Goal: Transaction & Acquisition: Purchase product/service

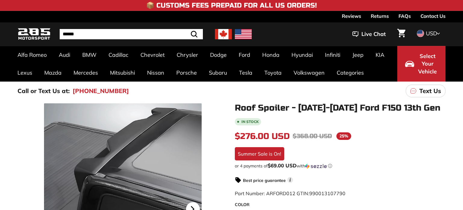
scroll to position [75, 0]
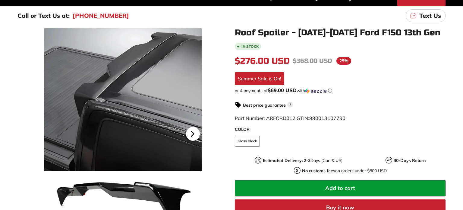
click at [190, 127] on icon at bounding box center [193, 134] width 14 height 14
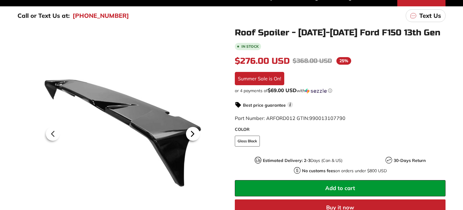
click at [190, 127] on icon at bounding box center [193, 134] width 14 height 14
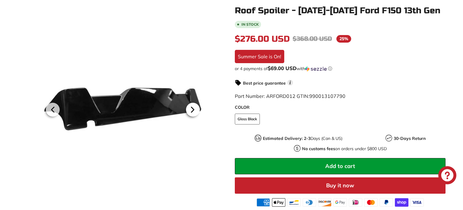
click at [190, 107] on icon at bounding box center [193, 110] width 14 height 14
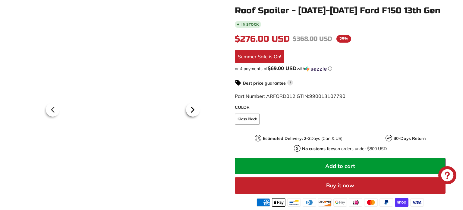
click at [190, 107] on icon at bounding box center [193, 110] width 14 height 14
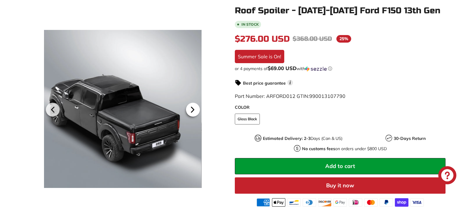
click at [190, 107] on icon at bounding box center [193, 110] width 14 height 14
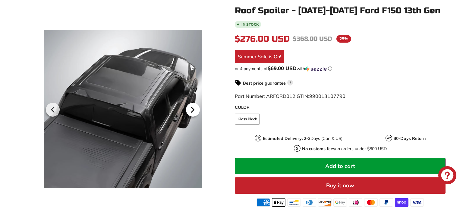
scroll to position [0, 121]
click at [190, 107] on icon at bounding box center [193, 110] width 14 height 14
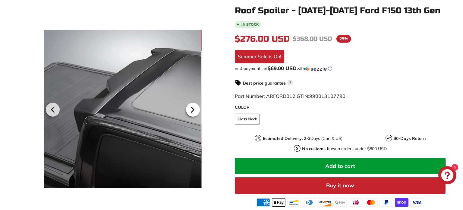
click at [190, 107] on icon at bounding box center [193, 110] width 14 height 14
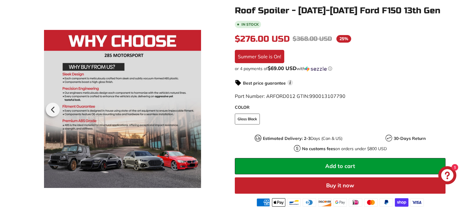
scroll to position [0, 123]
click at [190, 107] on div at bounding box center [122, 109] width 158 height 210
click at [55, 113] on icon at bounding box center [53, 110] width 14 height 14
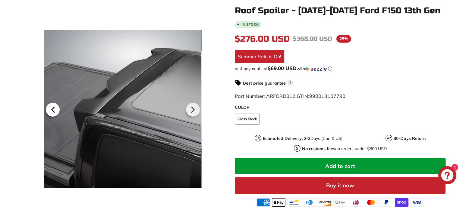
click at [55, 113] on icon at bounding box center [53, 110] width 14 height 14
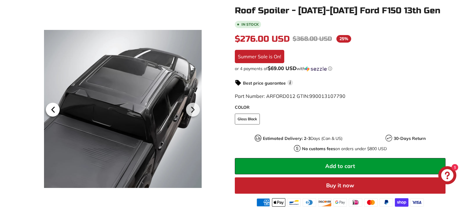
click at [55, 113] on icon at bounding box center [53, 110] width 14 height 14
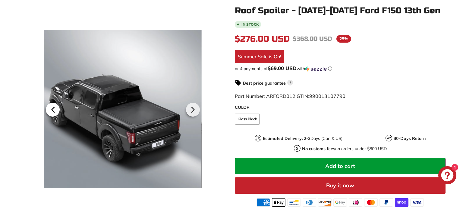
click at [55, 113] on icon at bounding box center [53, 110] width 14 height 14
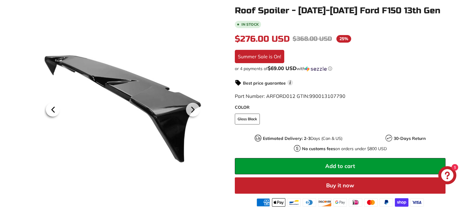
scroll to position [0, 0]
click at [55, 113] on icon at bounding box center [53, 110] width 14 height 14
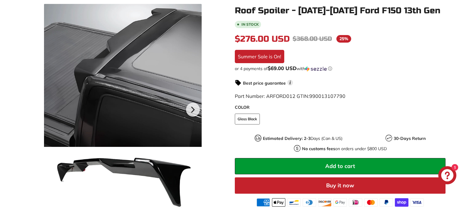
click at [55, 113] on div at bounding box center [123, 109] width 158 height 210
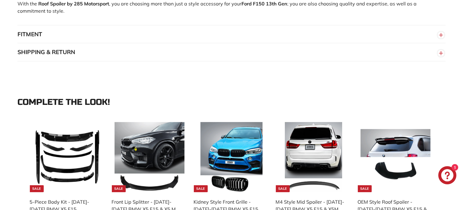
scroll to position [489, 0]
